Goal: Information Seeking & Learning: Check status

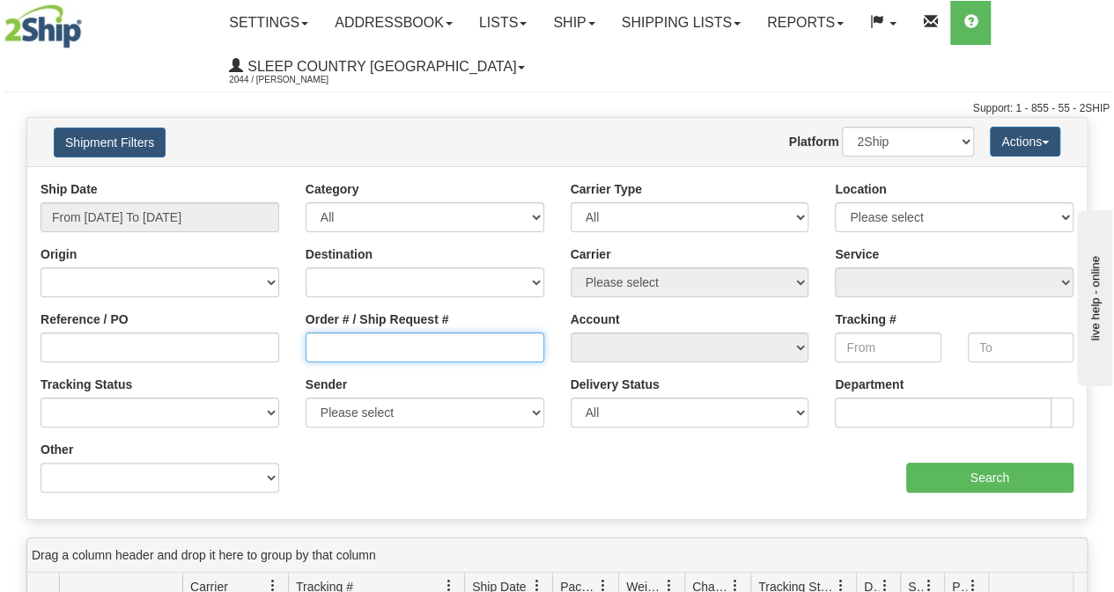
click at [417, 350] on input "Order # / Ship Request #" at bounding box center [424, 348] width 239 height 30
paste input "9000I103559"
type input "9000I103559"
click at [231, 232] on div "Ship Date From [DATE] To [DATE]" at bounding box center [159, 212] width 265 height 65
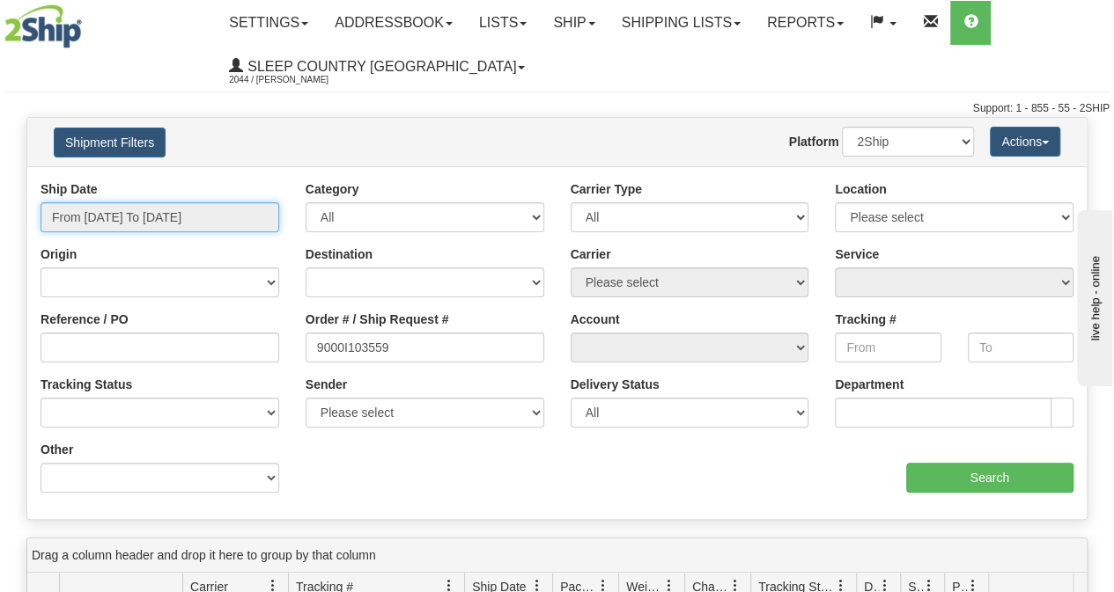
click at [228, 229] on input "From [DATE] To [DATE]" at bounding box center [159, 217] width 239 height 30
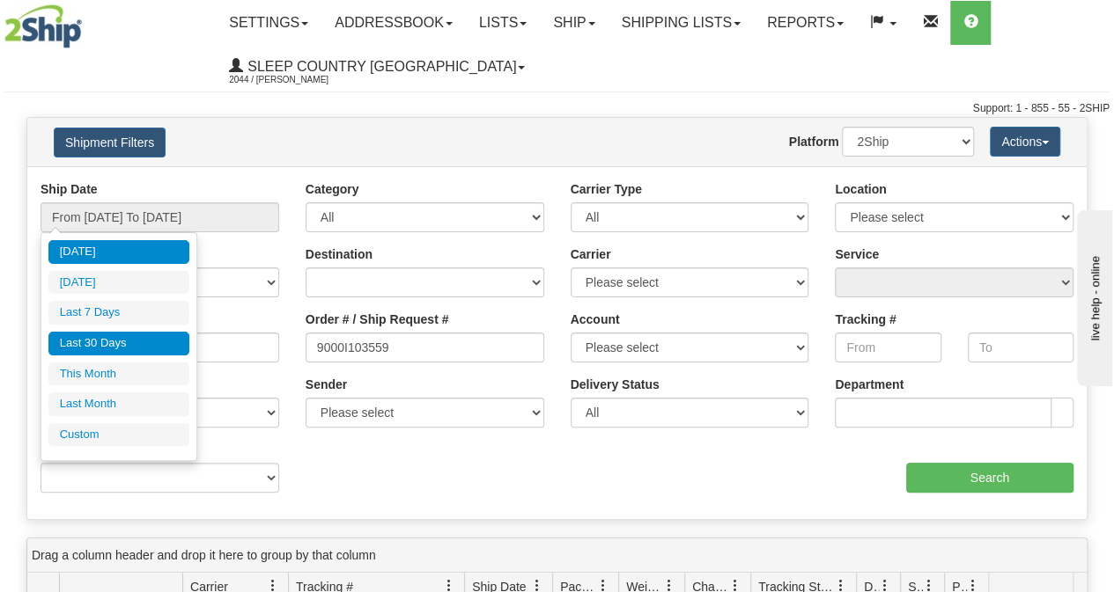
click at [123, 338] on li "Last 30 Days" at bounding box center [118, 344] width 141 height 24
type input "From [DATE] To [DATE]"
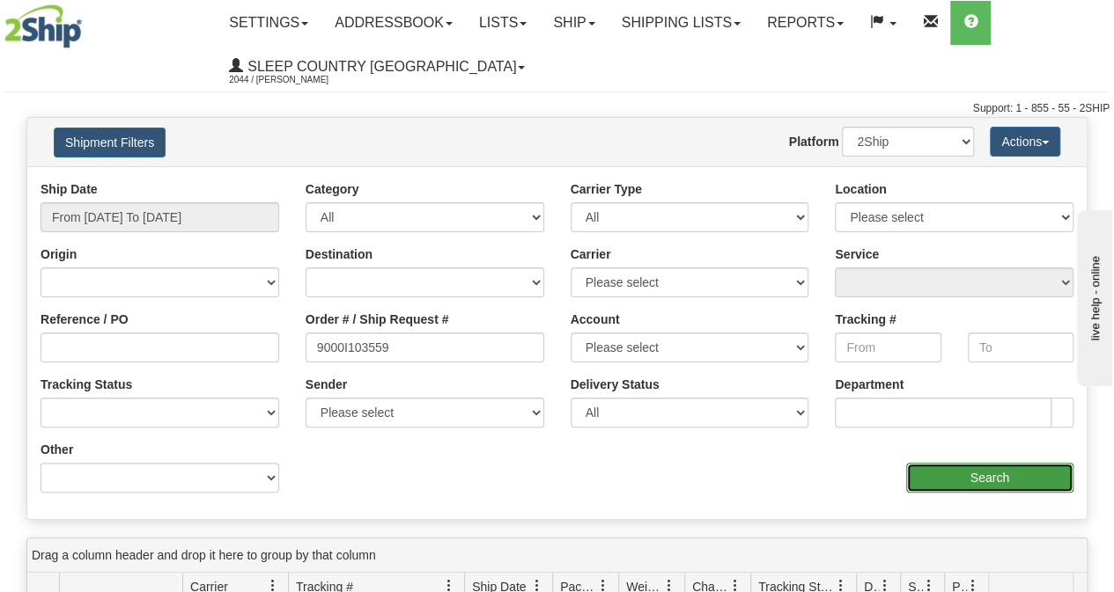
click at [1018, 486] on input "Search" at bounding box center [990, 478] width 168 height 30
